Goal: Task Accomplishment & Management: Manage account settings

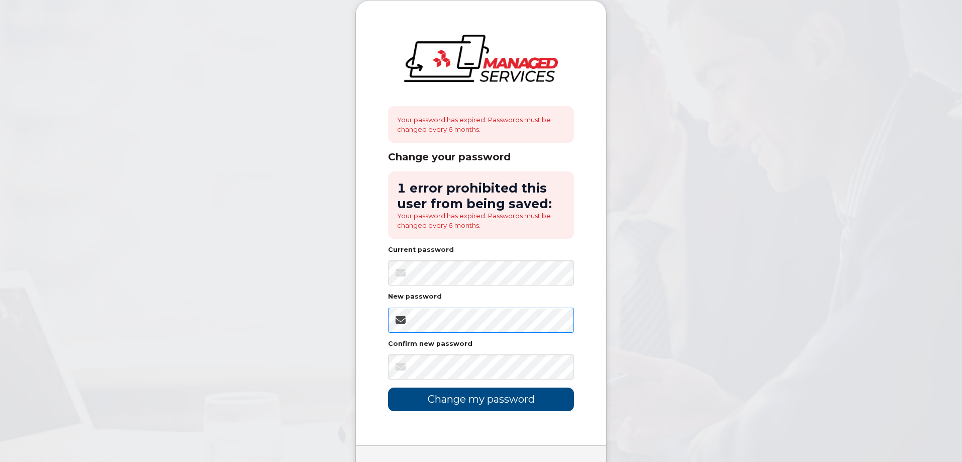
scroll to position [56, 0]
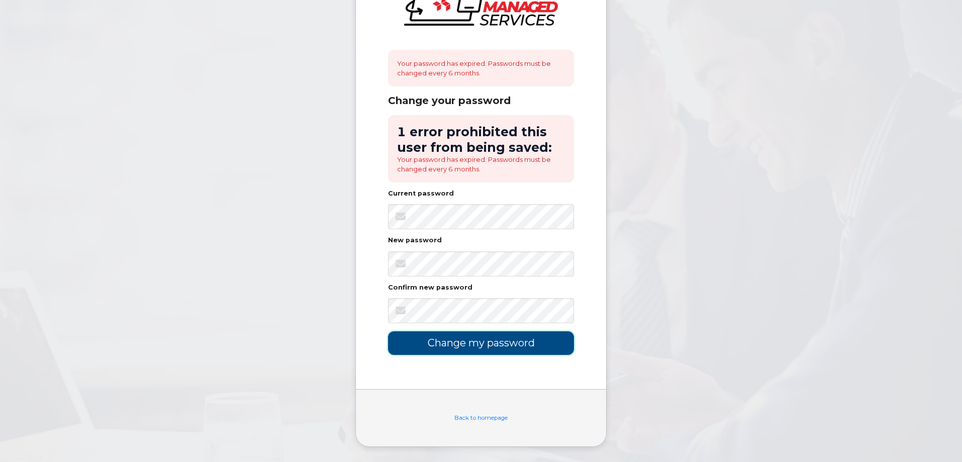
click at [486, 347] on input "Change my password" at bounding box center [481, 343] width 186 height 24
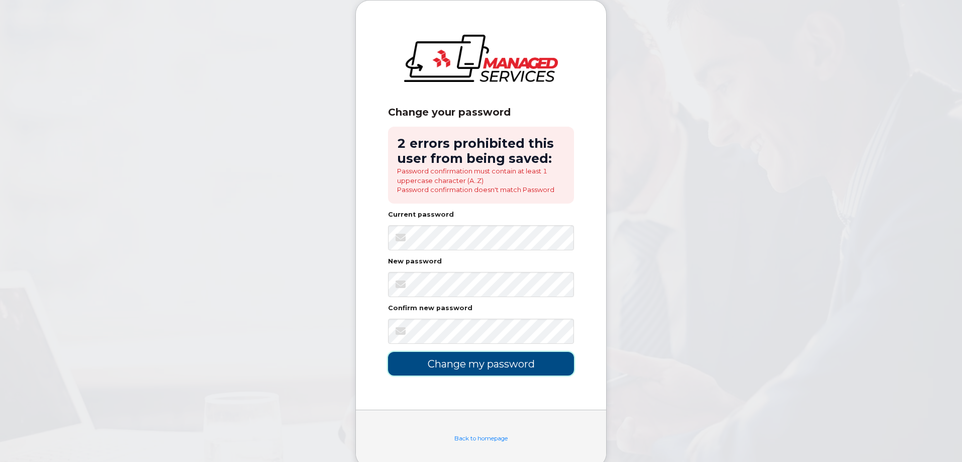
click at [460, 368] on input "Change my password" at bounding box center [481, 364] width 186 height 24
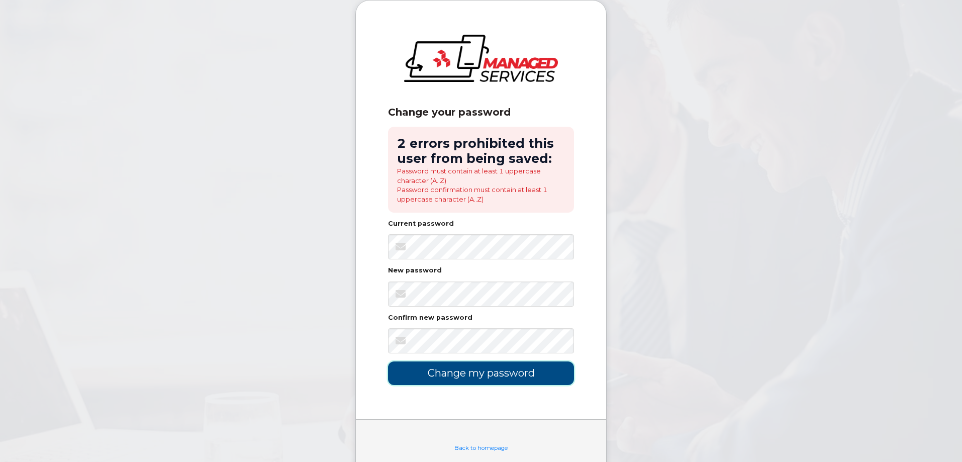
click at [503, 367] on input "Change my password" at bounding box center [481, 373] width 186 height 24
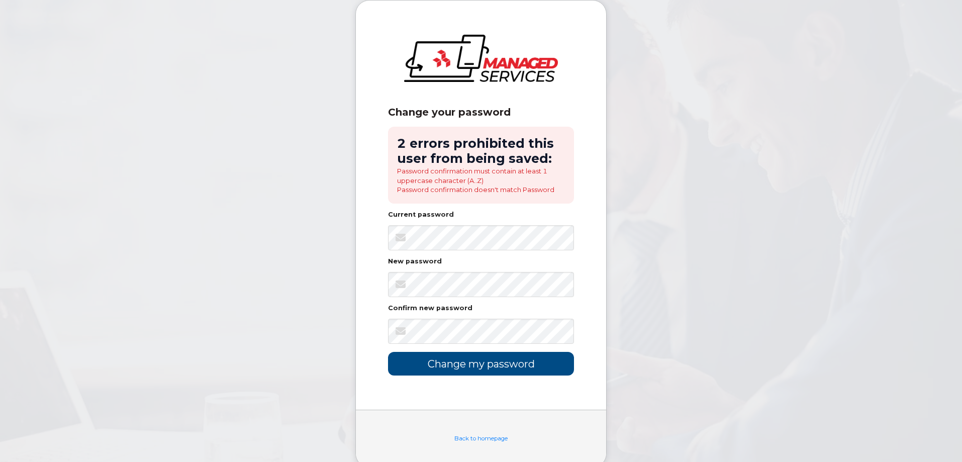
click at [616, 221] on body "Change your password 2 errors prohibited this user from being saved: Password c…" at bounding box center [481, 241] width 962 height 482
drag, startPoint x: 619, startPoint y: 228, endPoint x: 614, endPoint y: 238, distance: 11.2
click at [619, 228] on body "Change your password 2 errors prohibited this user from being saved: Password c…" at bounding box center [481, 241] width 962 height 482
click at [482, 432] on div "Back to homepage" at bounding box center [481, 438] width 250 height 57
click at [484, 436] on link "Back to homepage" at bounding box center [480, 438] width 53 height 7
